Goal: Transaction & Acquisition: Purchase product/service

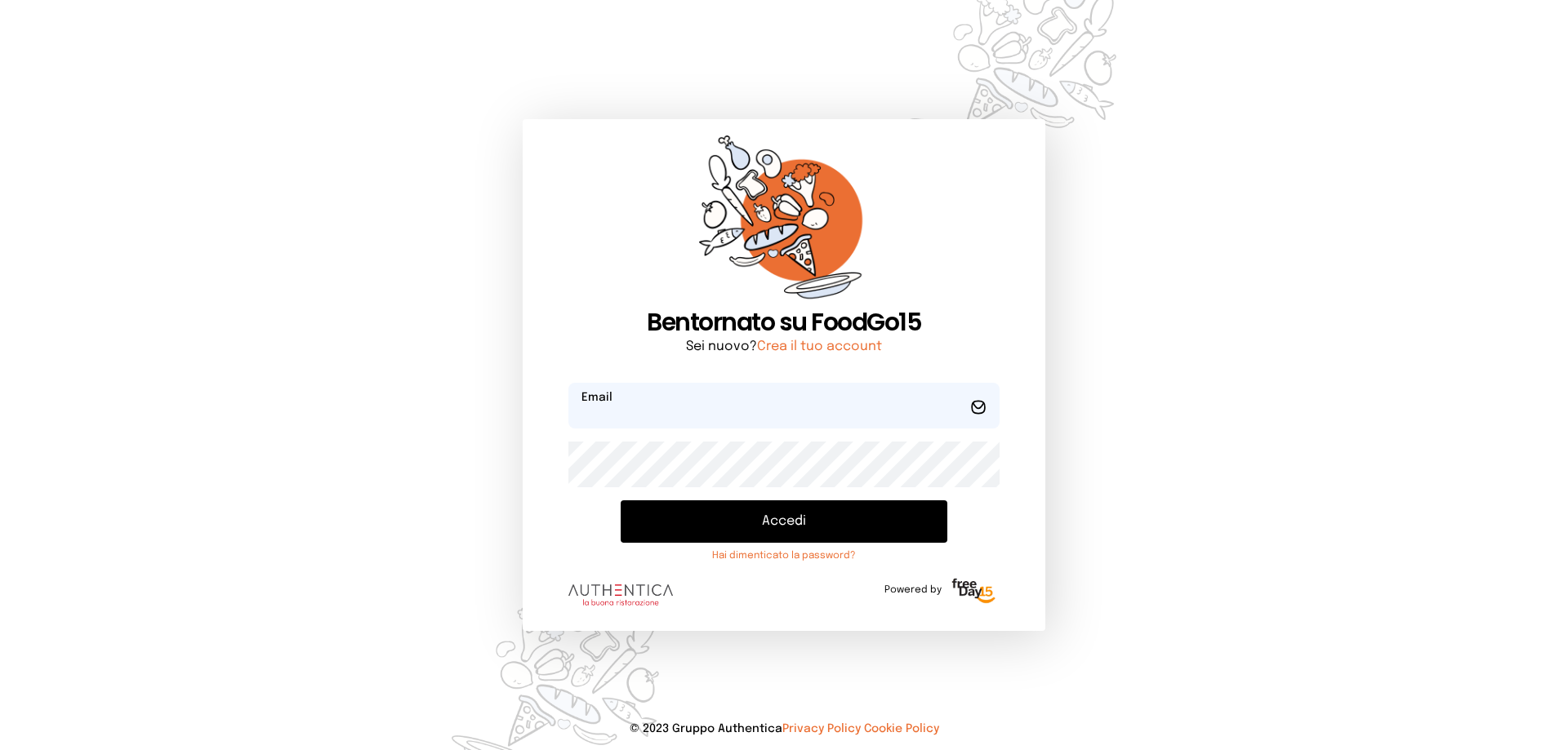
type input "**********"
click at [789, 529] on button "Accedi" at bounding box center [784, 521] width 327 height 43
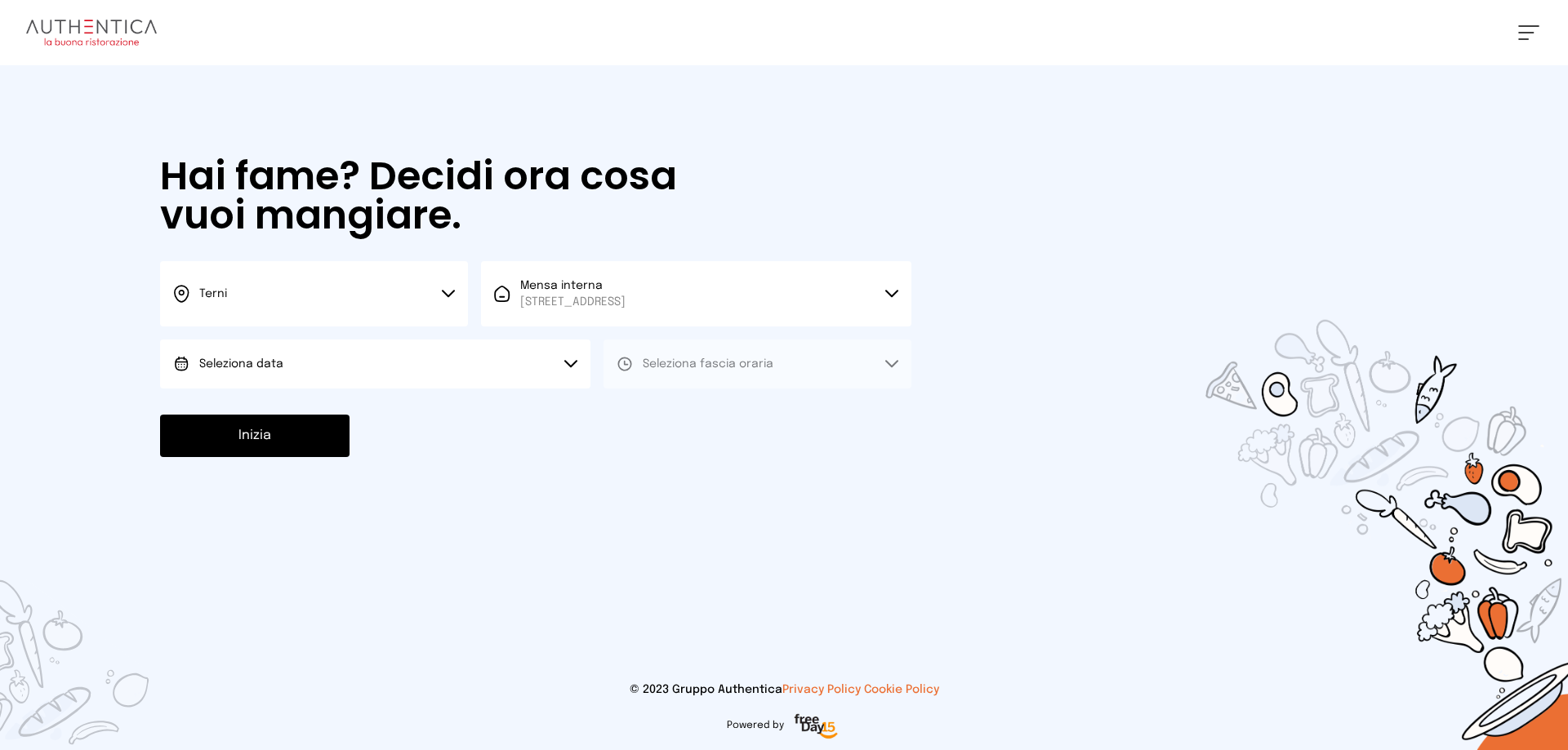
click at [365, 380] on button "Seleziona data" at bounding box center [375, 364] width 430 height 49
click at [360, 415] on li "[DATE], [DATE]" at bounding box center [375, 409] width 430 height 43
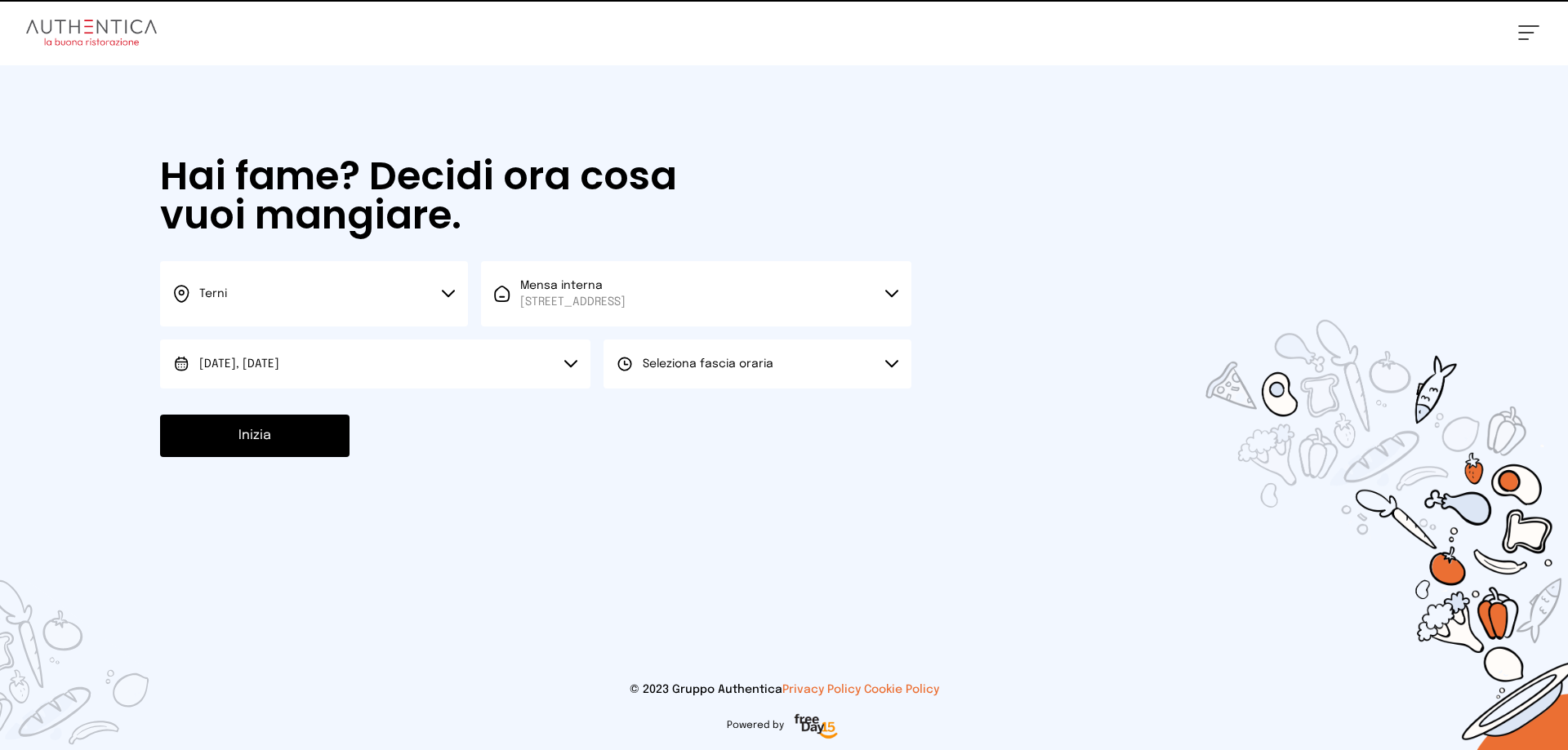
click at [763, 363] on span "Seleziona fascia oraria" at bounding box center [708, 364] width 131 height 11
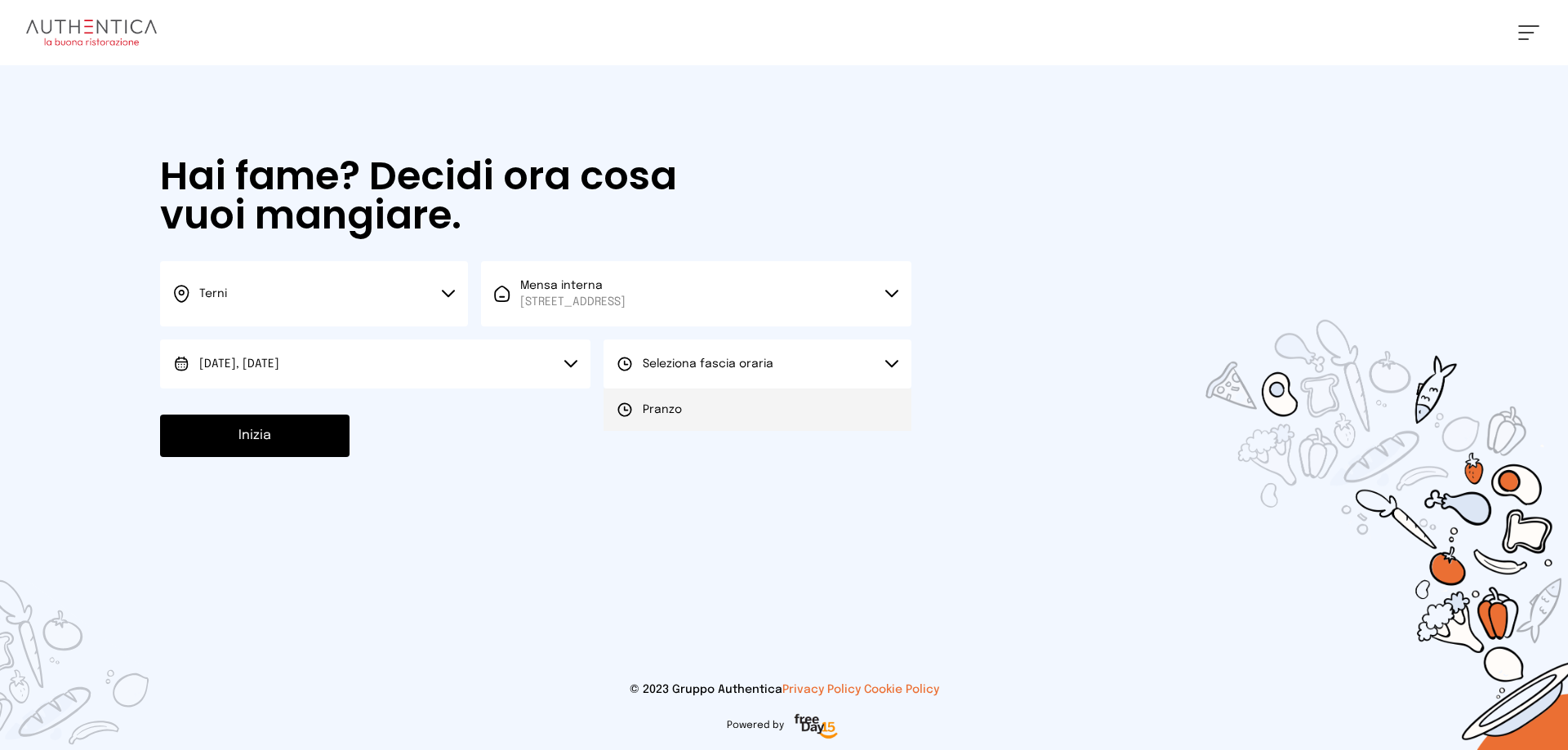
click at [749, 414] on li "Pranzo" at bounding box center [757, 409] width 308 height 43
click at [292, 453] on button "Inizia" at bounding box center [254, 436] width 189 height 43
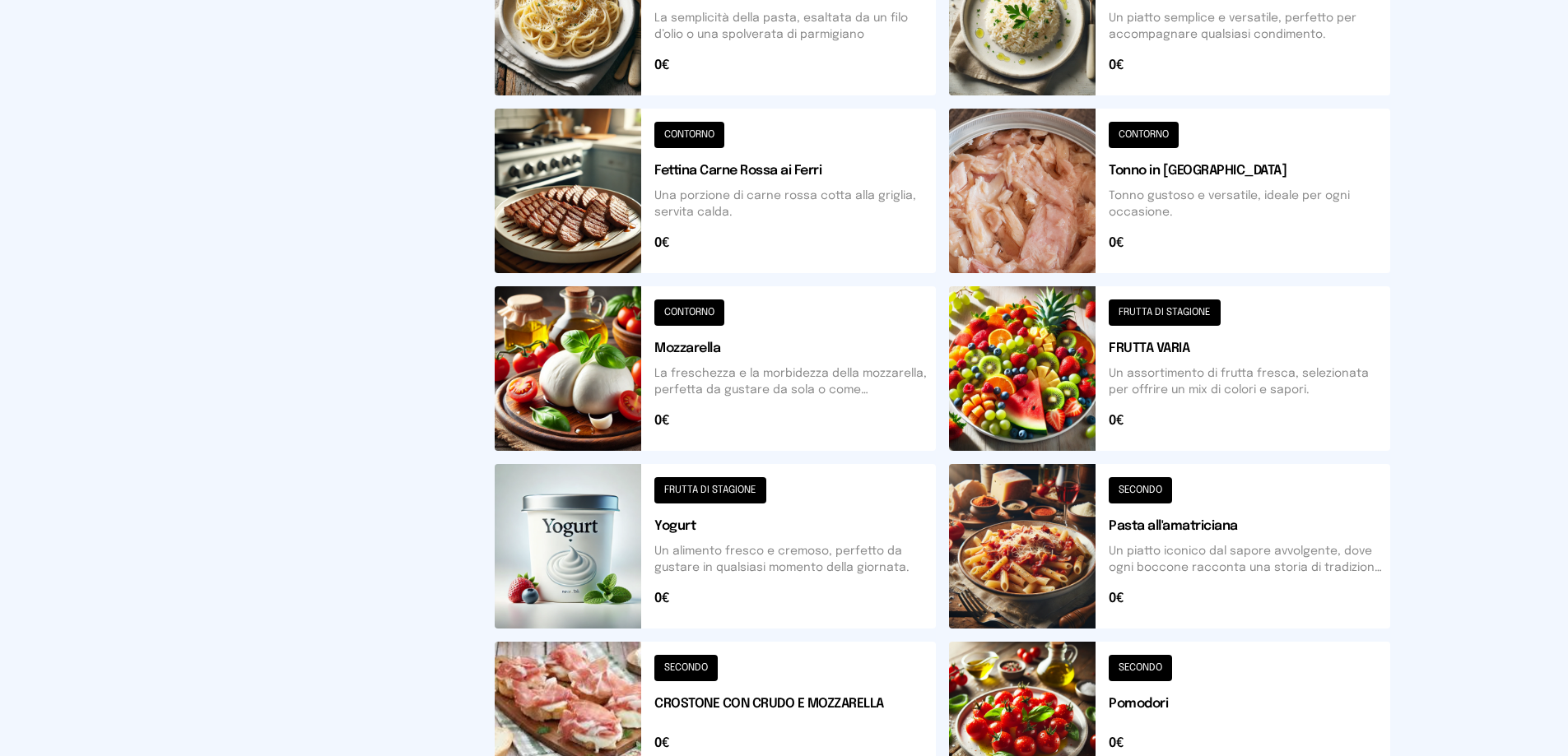
scroll to position [329, 0]
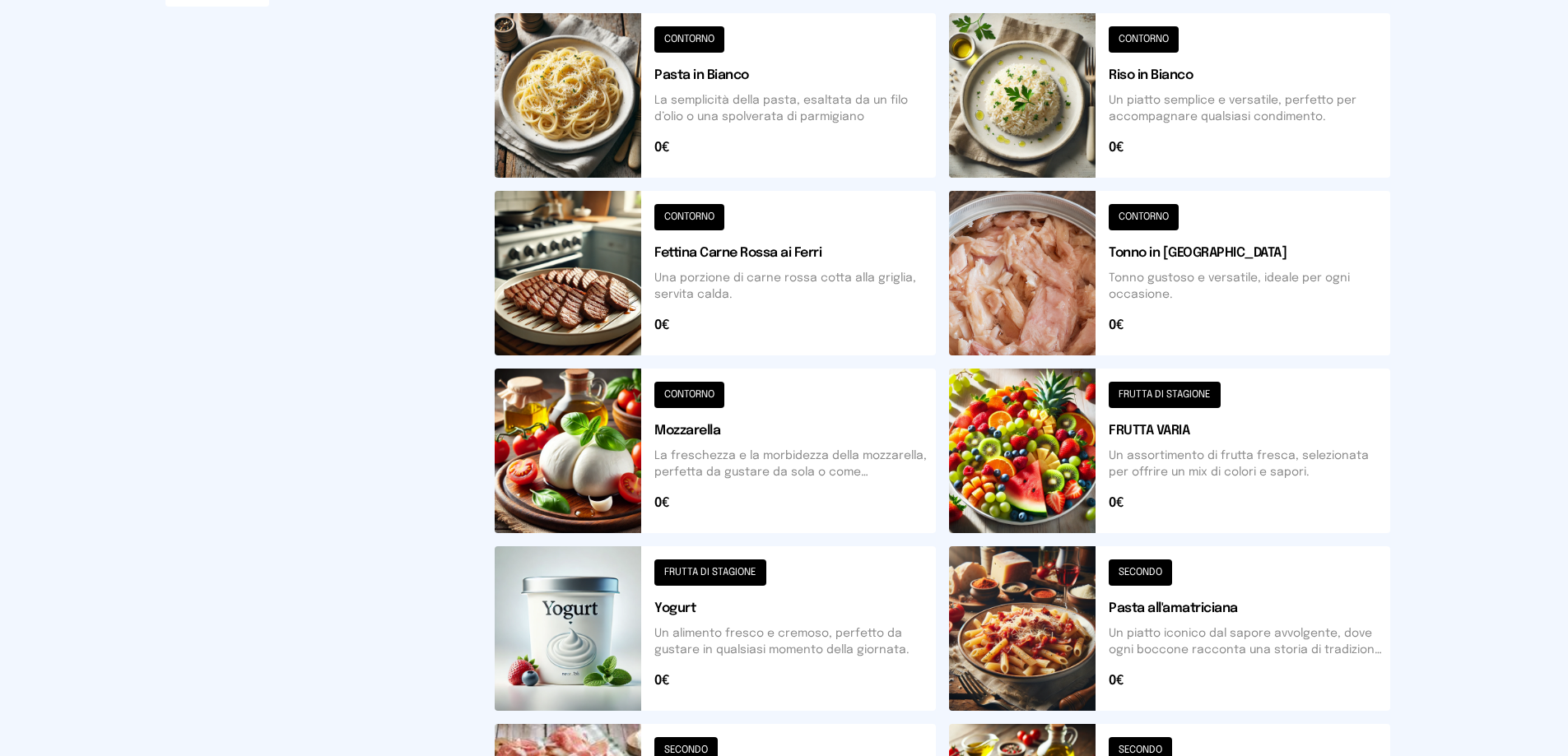
click at [723, 255] on button at bounding box center [715, 273] width 441 height 165
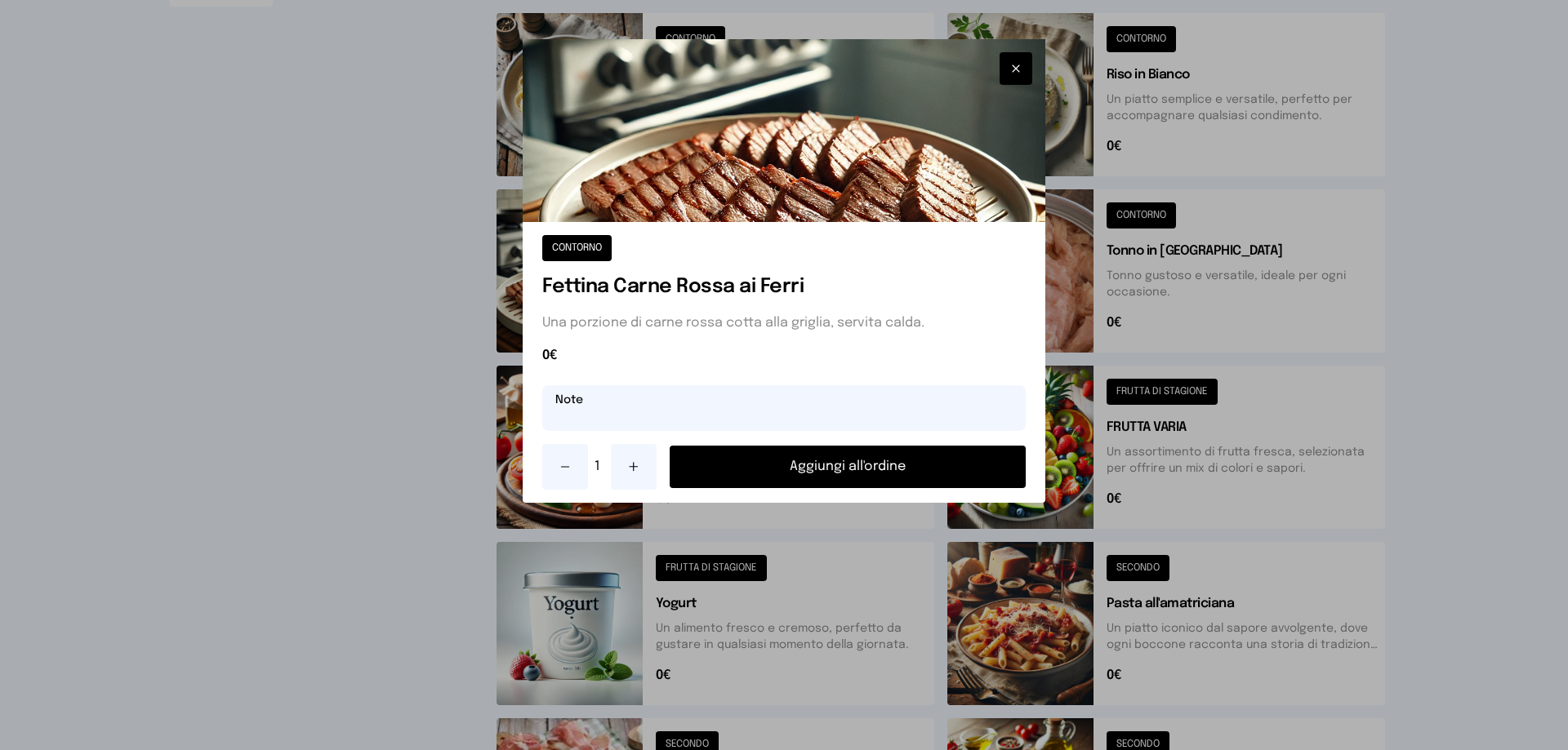
click at [739, 407] on input "text" at bounding box center [784, 408] width 484 height 45
type input "**********"
click at [745, 471] on button "Aggiungi all'ordine" at bounding box center [848, 467] width 356 height 43
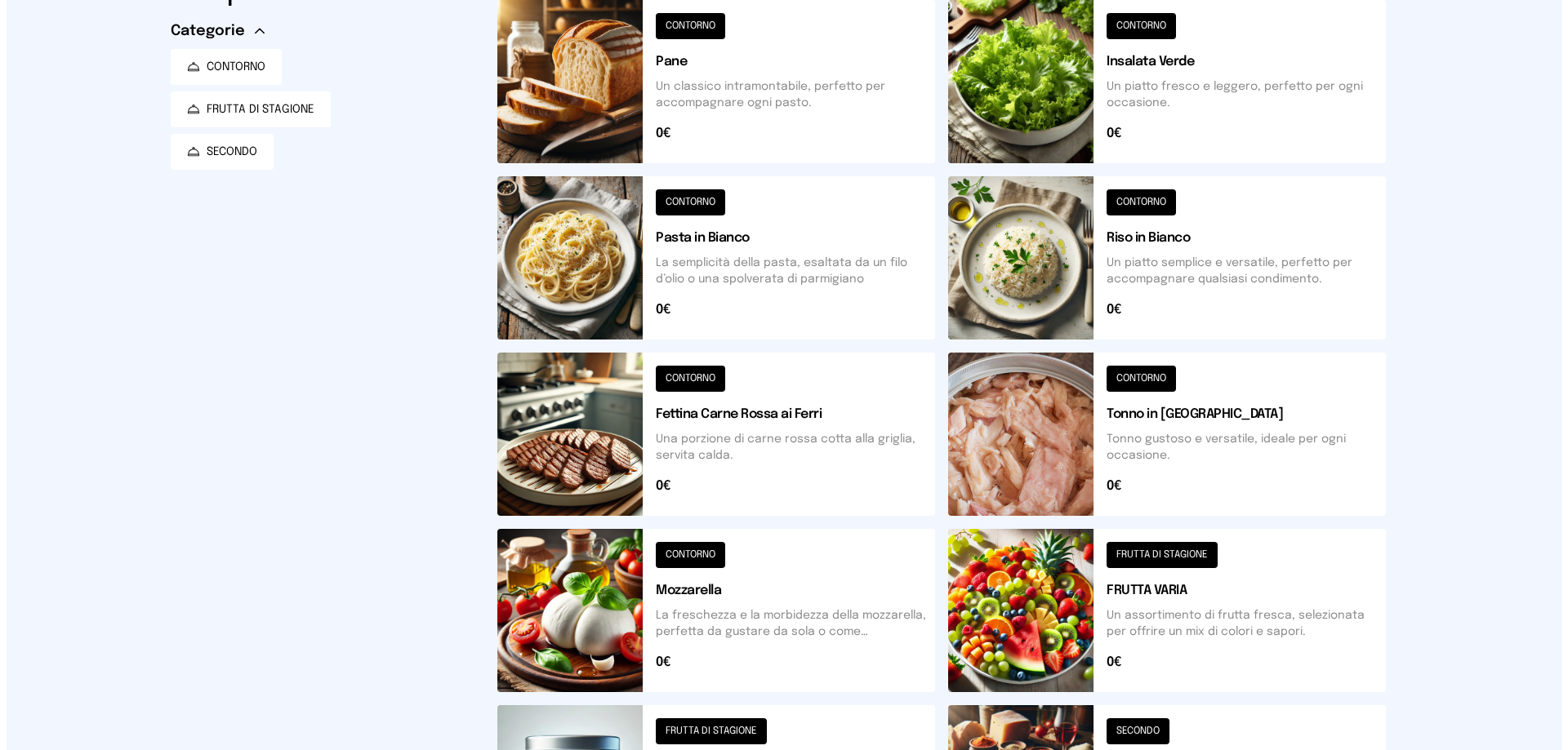
scroll to position [0, 0]
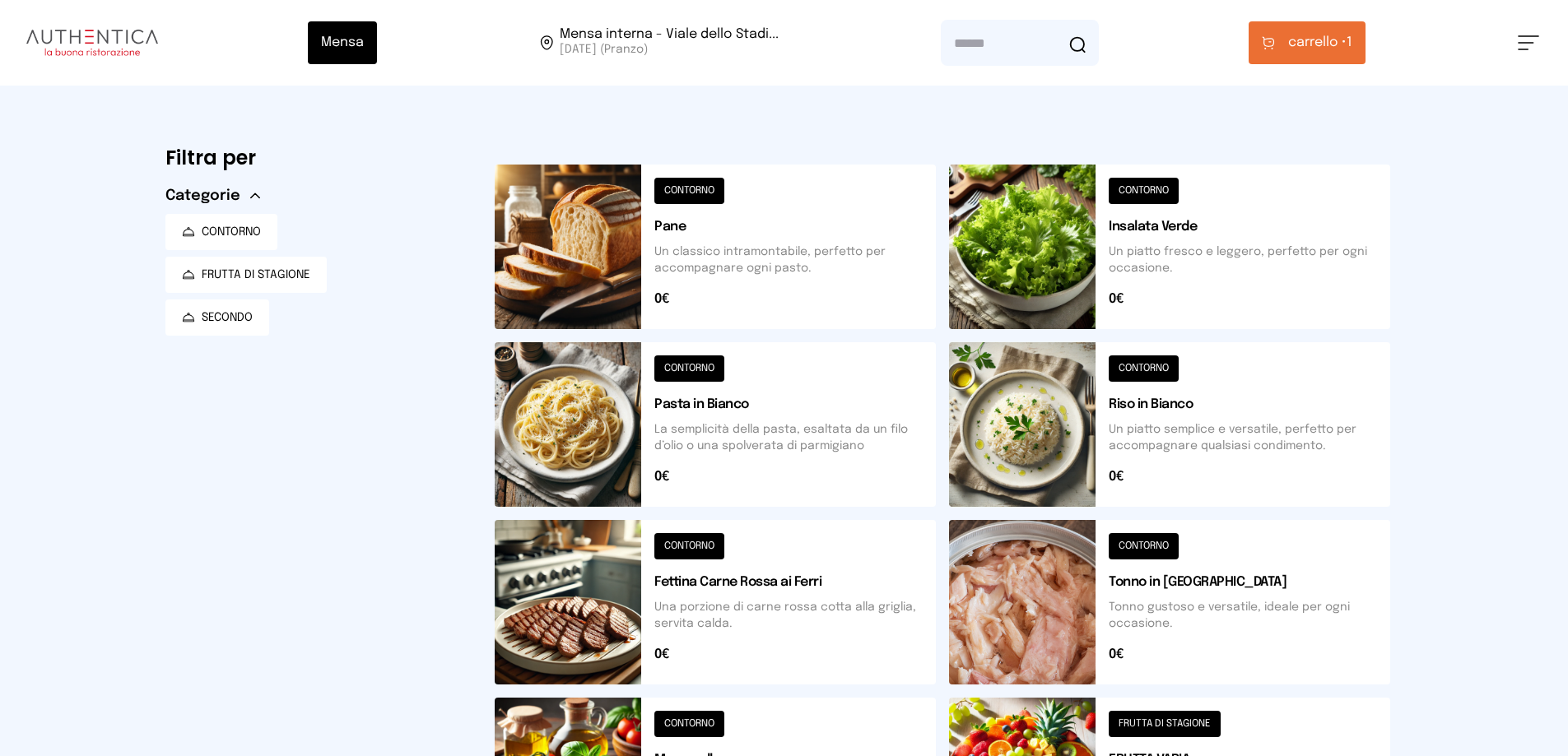
click at [751, 584] on button at bounding box center [715, 602] width 441 height 165
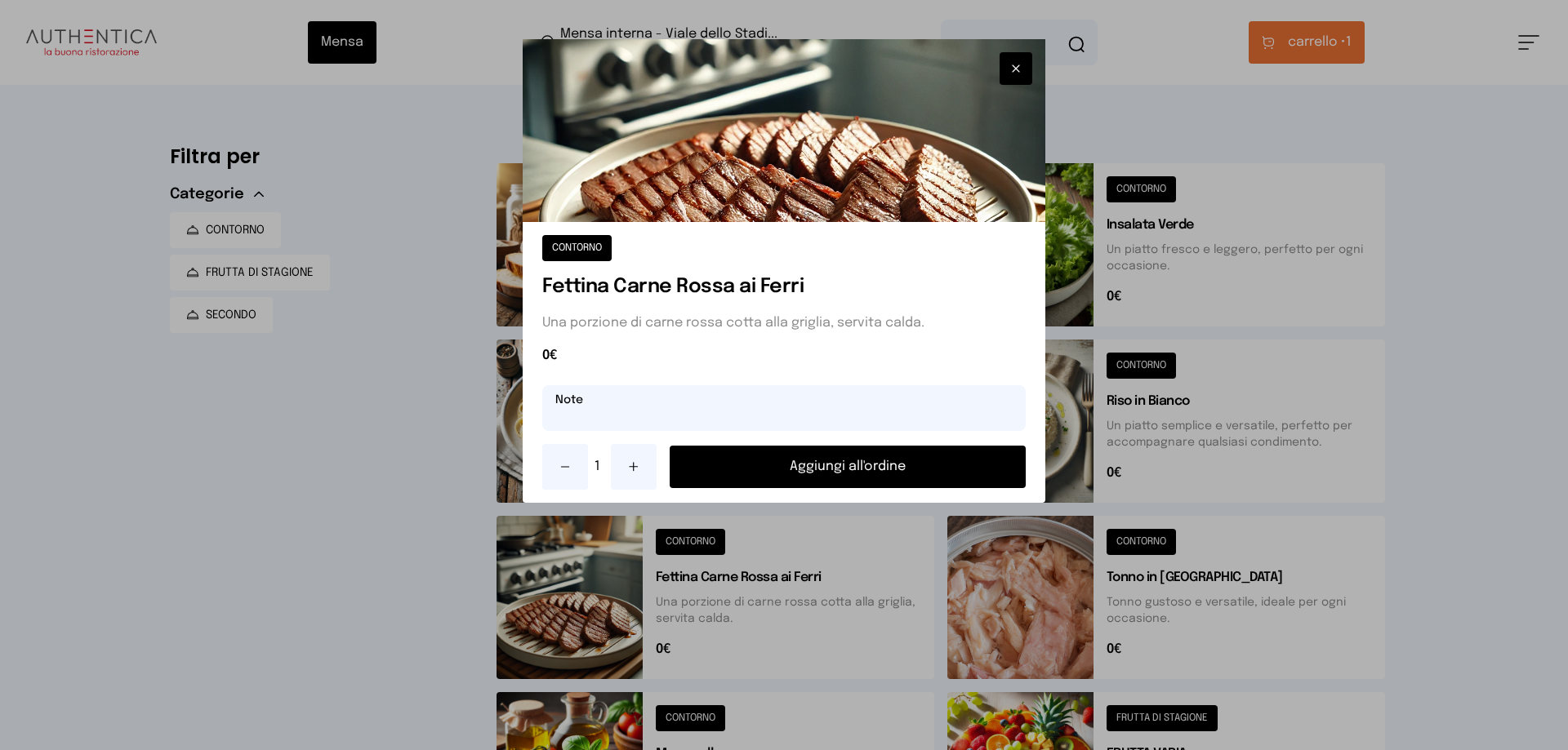
click at [661, 409] on input "text" at bounding box center [784, 408] width 484 height 45
type input "**********"
click at [777, 455] on button "Aggiungi all'ordine" at bounding box center [848, 467] width 356 height 43
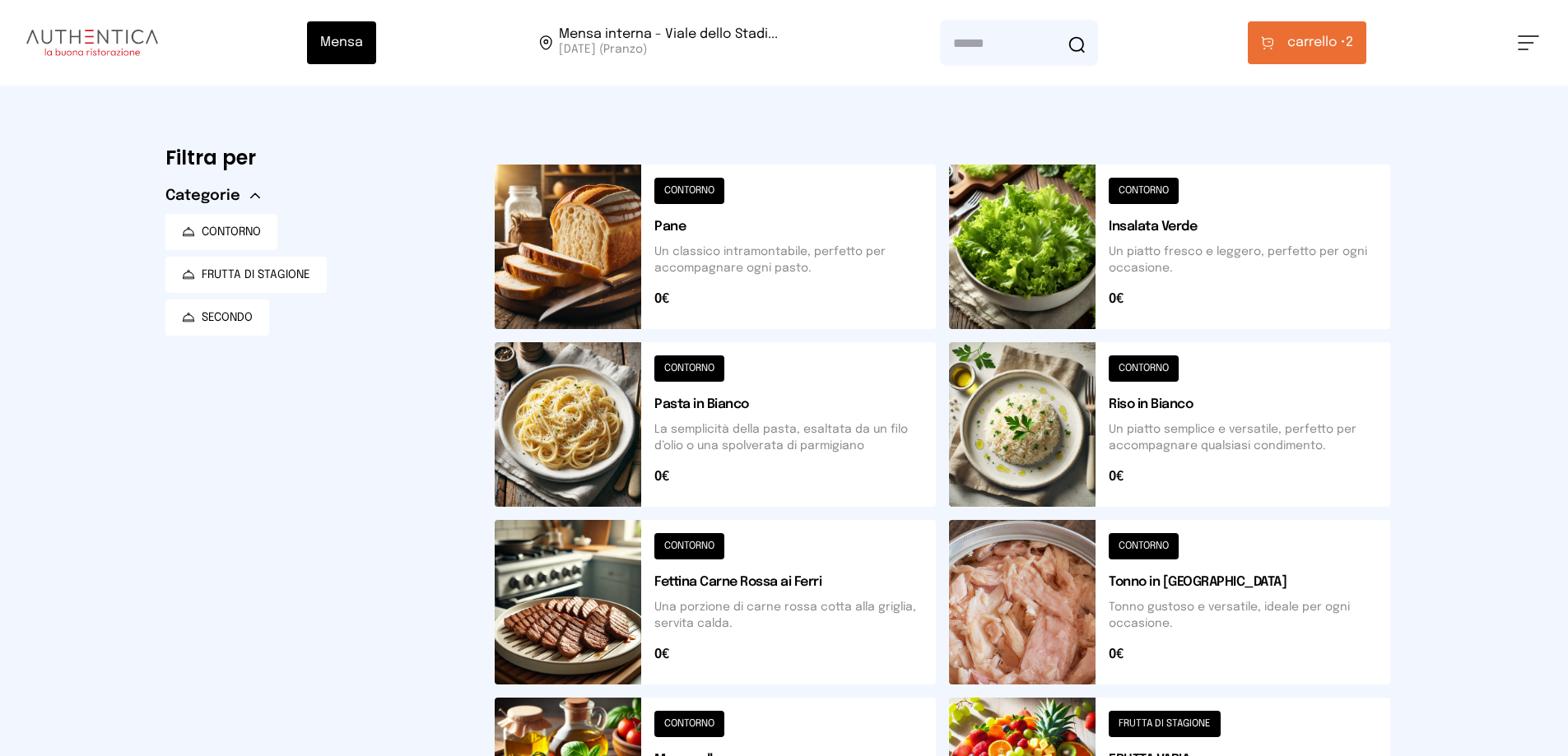
click at [1292, 43] on span "carrello •" at bounding box center [1317, 42] width 58 height 19
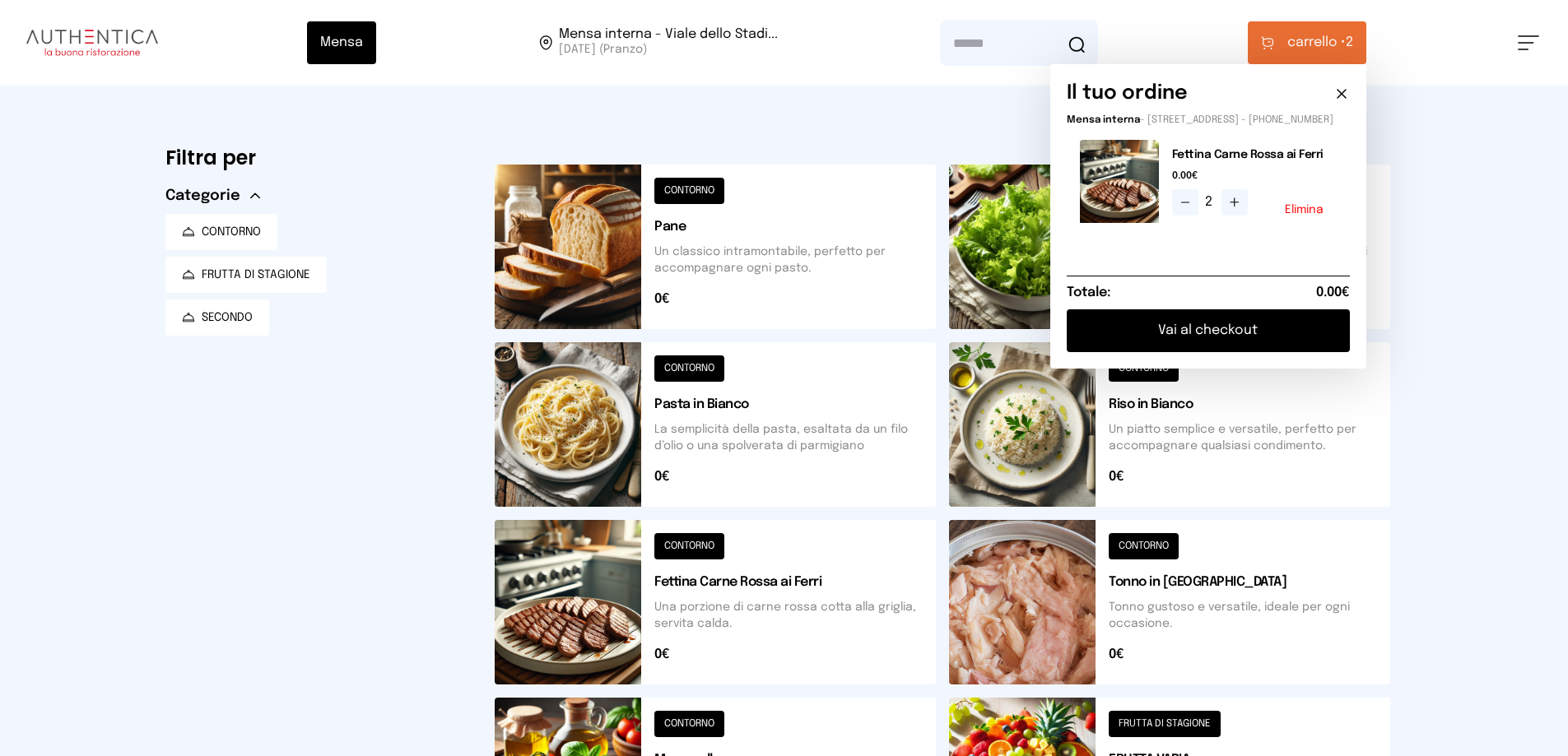
click at [1198, 347] on button "Vai al checkout" at bounding box center [1209, 331] width 283 height 43
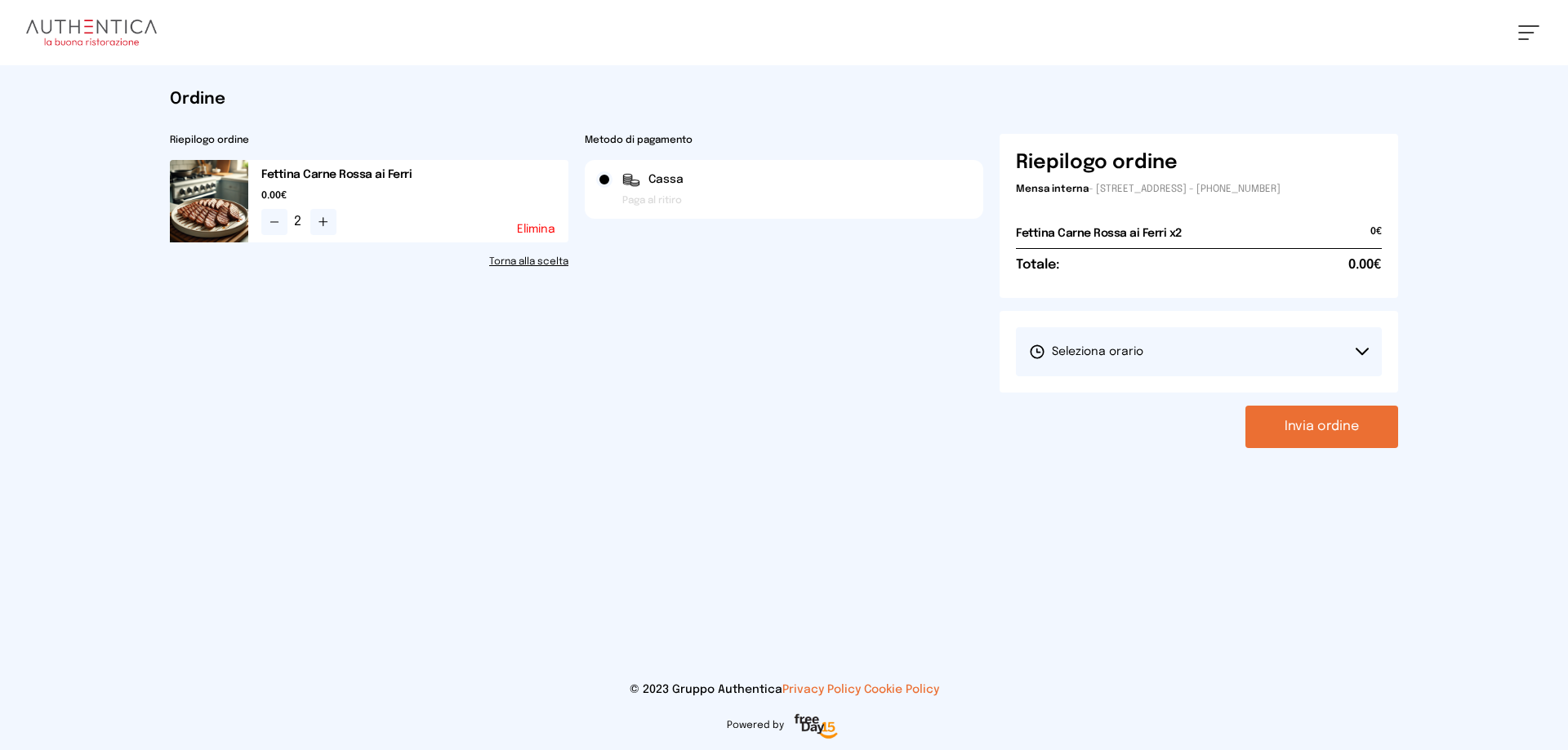
click at [1178, 366] on button "Seleziona orario" at bounding box center [1198, 352] width 366 height 49
click at [1173, 396] on li "1° Turno (13:00 - 15:00)" at bounding box center [1198, 397] width 366 height 43
click at [1302, 426] on button "Invia ordine" at bounding box center [1321, 427] width 153 height 43
